Goal: Check status: Check status

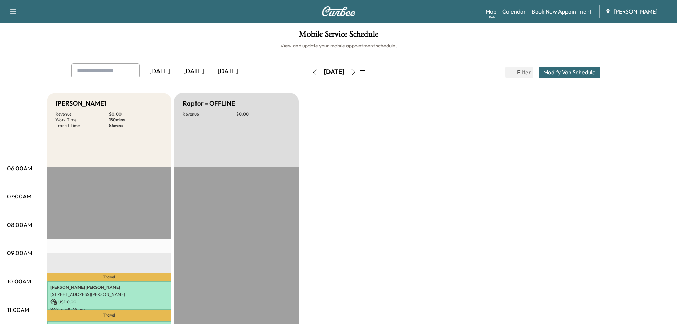
drag, startPoint x: 375, startPoint y: 73, endPoint x: 372, endPoint y: 77, distance: 5.1
click at [356, 73] on icon "button" at bounding box center [353, 72] width 6 height 6
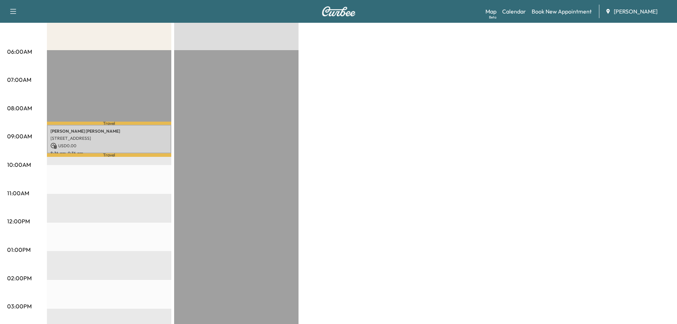
scroll to position [142, 0]
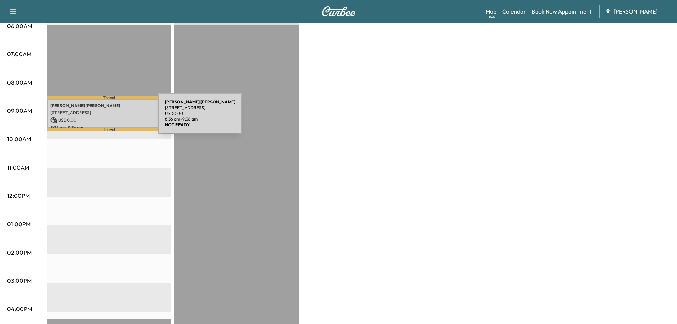
click at [105, 117] on p "USD 0.00" at bounding box center [108, 120] width 117 height 6
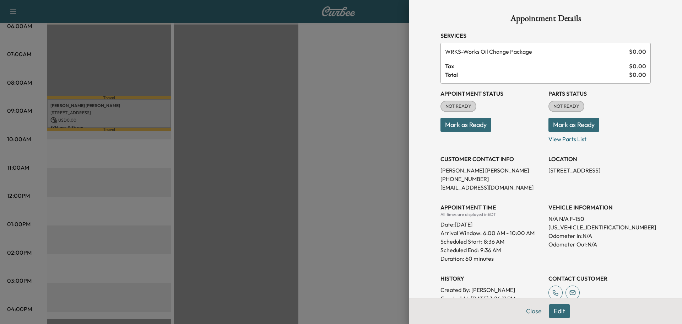
click at [464, 118] on button "Mark as Ready" at bounding box center [466, 125] width 51 height 14
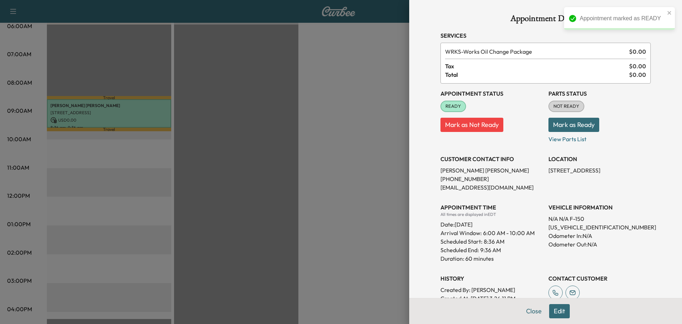
click at [567, 227] on p "[US_VEHICLE_IDENTIFICATION_NUMBER]" at bounding box center [600, 227] width 102 height 9
copy p "[US_VEHICLE_IDENTIFICATION_NUMBER]"
drag, startPoint x: 288, startPoint y: 132, endPoint x: 285, endPoint y: 116, distance: 16.1
click at [288, 132] on div at bounding box center [341, 162] width 682 height 324
